Goal: Information Seeking & Learning: Compare options

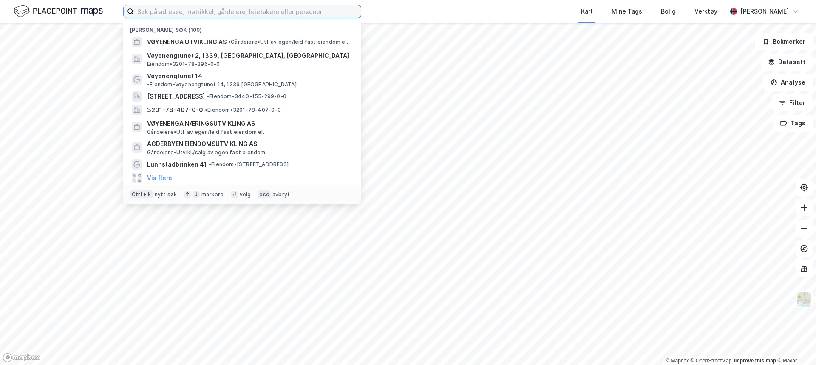
click at [147, 9] on input at bounding box center [247, 11] width 227 height 13
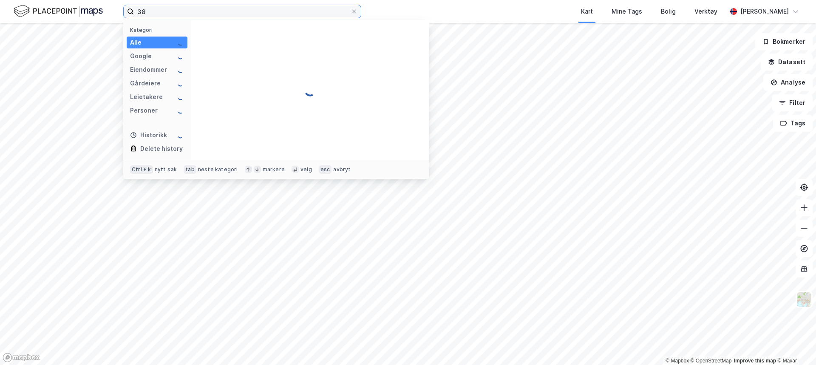
type input "3"
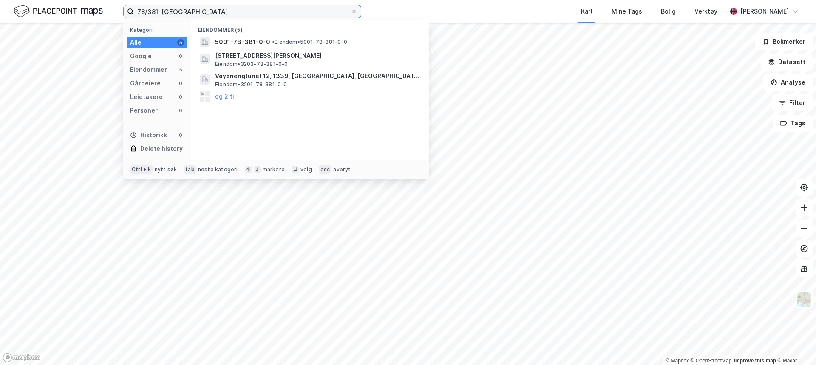
type input "78/381, [GEOGRAPHIC_DATA]"
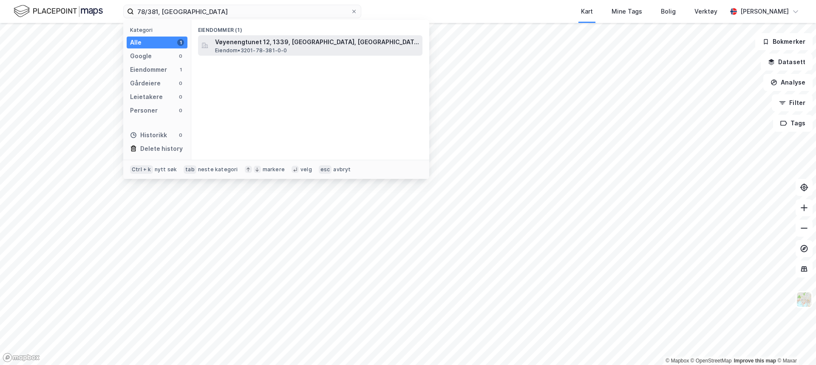
click at [250, 47] on span "Eiendom • 3201-78-381-0-0" at bounding box center [251, 50] width 72 height 7
